Goal: Information Seeking & Learning: Learn about a topic

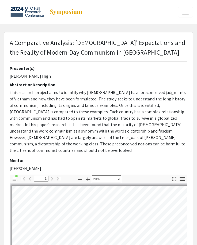
select select "custom"
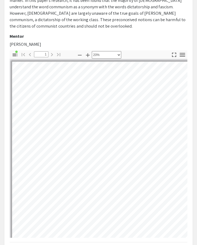
scroll to position [15, 77]
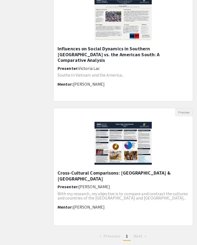
scroll to position [455, 0]
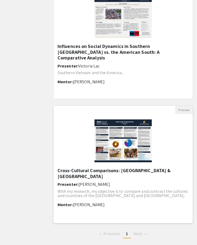
click at [116, 193] on p "With my research, my objective is to compare and contrast the cultures and coun…" at bounding box center [123, 194] width 131 height 9
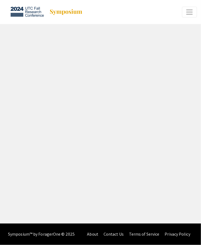
select select "custom"
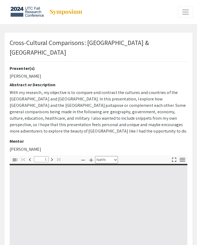
type input "0"
select select "custom"
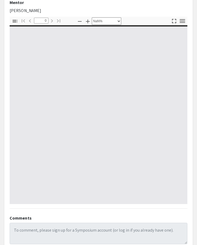
scroll to position [168, 0]
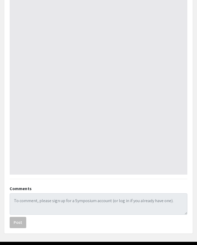
type input "1"
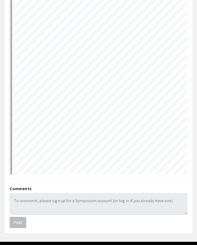
select select "page-width"
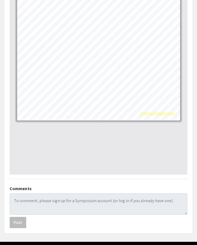
scroll to position [167, 0]
